Goal: Task Accomplishment & Management: Manage account settings

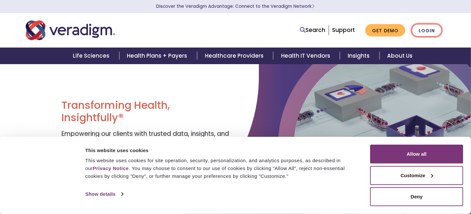
click at [431, 29] on link "Login" at bounding box center [427, 30] width 31 height 13
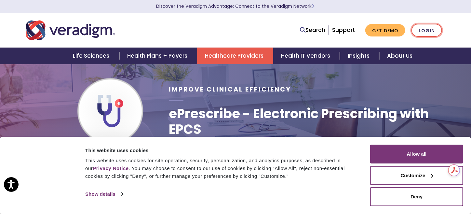
click at [433, 31] on link "Login" at bounding box center [427, 30] width 31 height 13
